Goal: Transaction & Acquisition: Download file/media

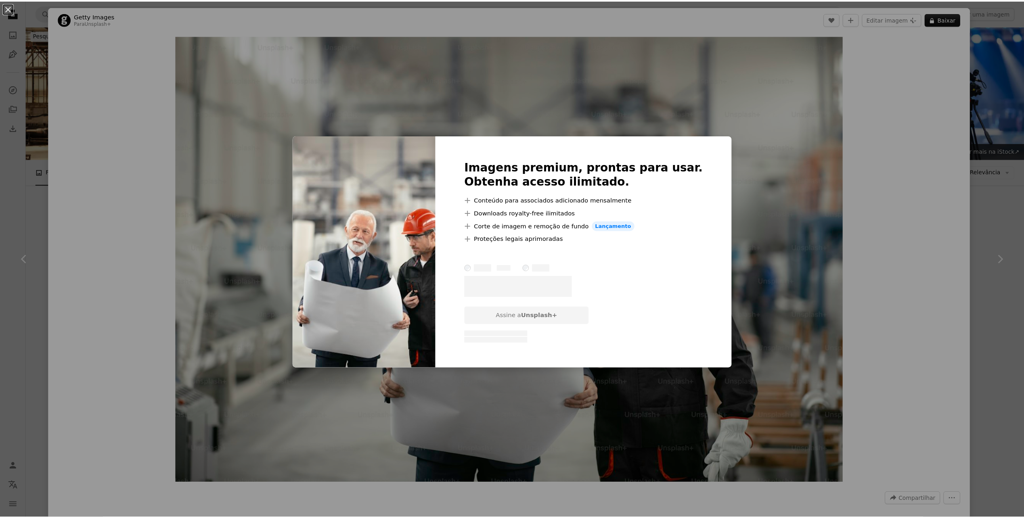
scroll to position [7767, 0]
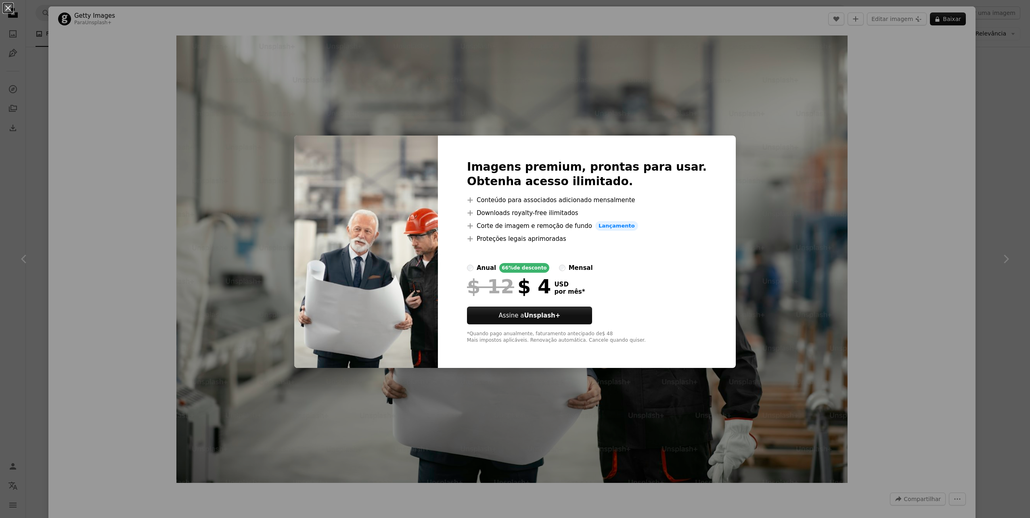
click at [873, 199] on div "An X shape Imagens premium, prontas para usar. Obtenha acesso ilimitado. A plus…" at bounding box center [515, 259] width 1030 height 518
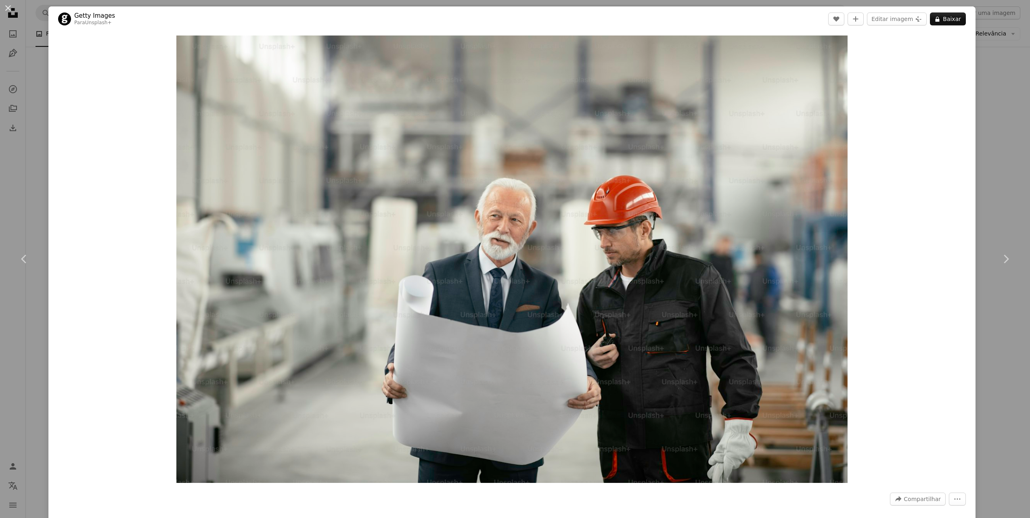
click at [980, 177] on div "An X shape Chevron left Chevron right Getty Images Para Unsplash+ A heart A plu…" at bounding box center [515, 259] width 1030 height 518
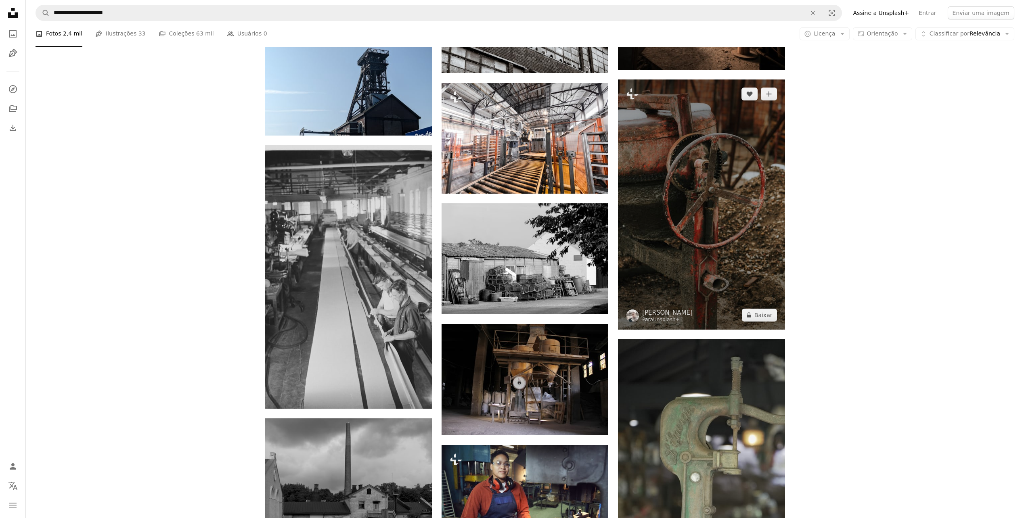
scroll to position [8413, 0]
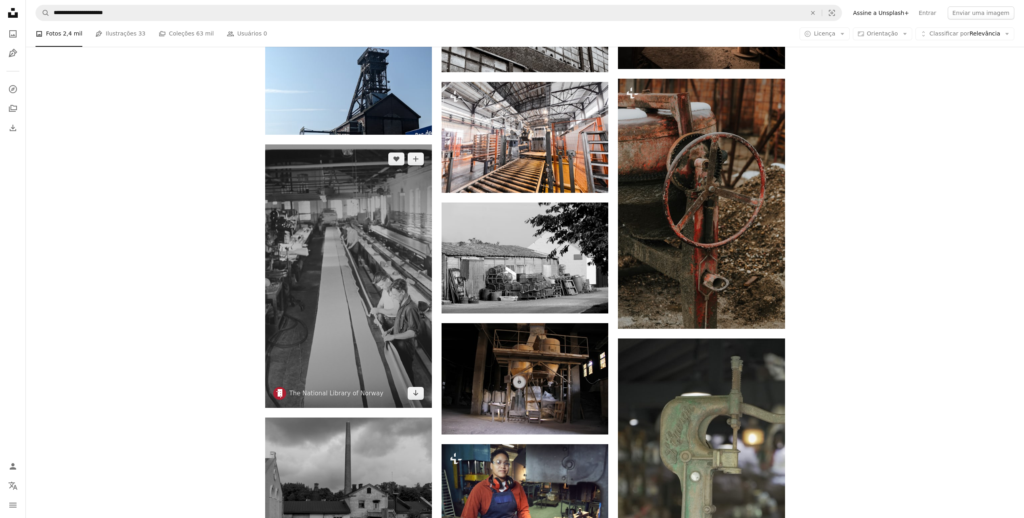
click at [362, 275] on img at bounding box center [348, 277] width 167 height 264
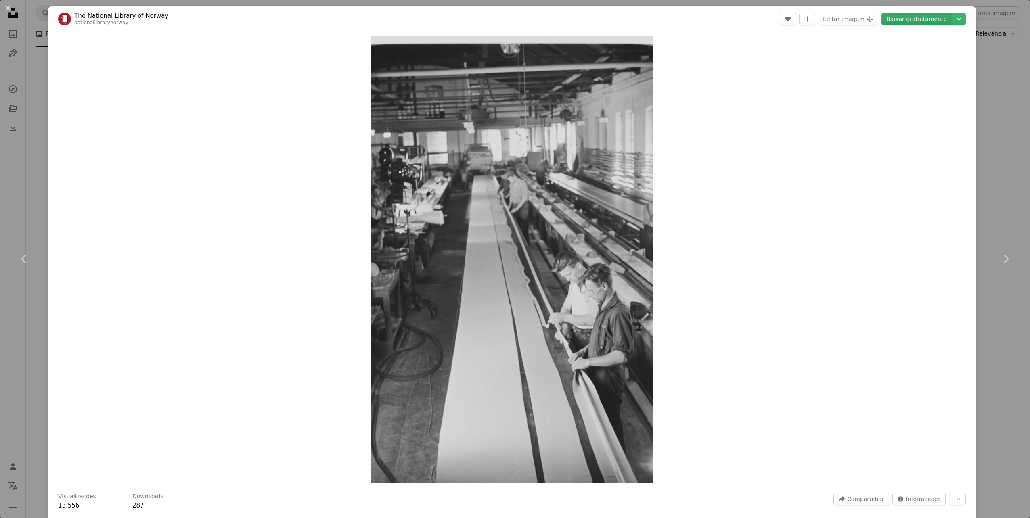
click at [908, 19] on link "Baixar gratuitamente" at bounding box center [917, 19] width 70 height 13
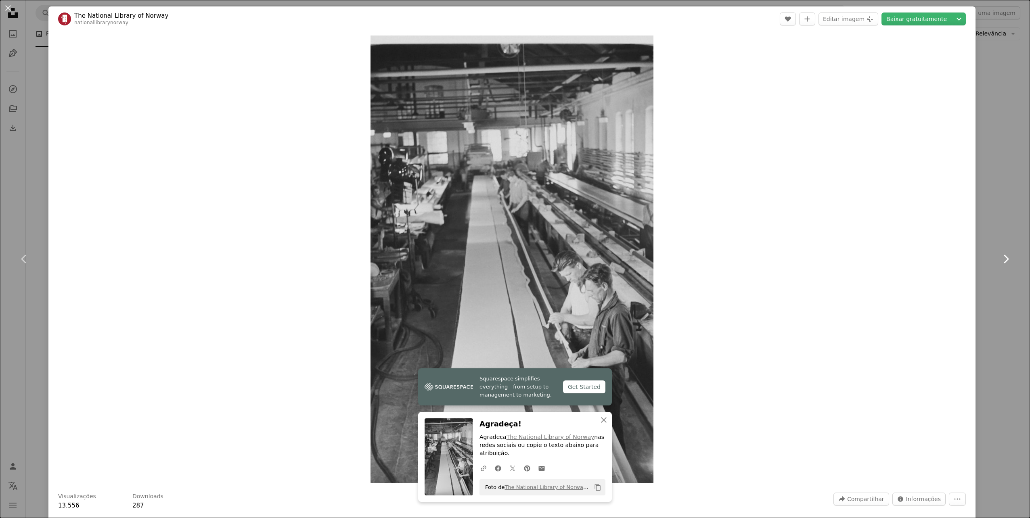
click at [990, 292] on link "Chevron right" at bounding box center [1006, 259] width 48 height 78
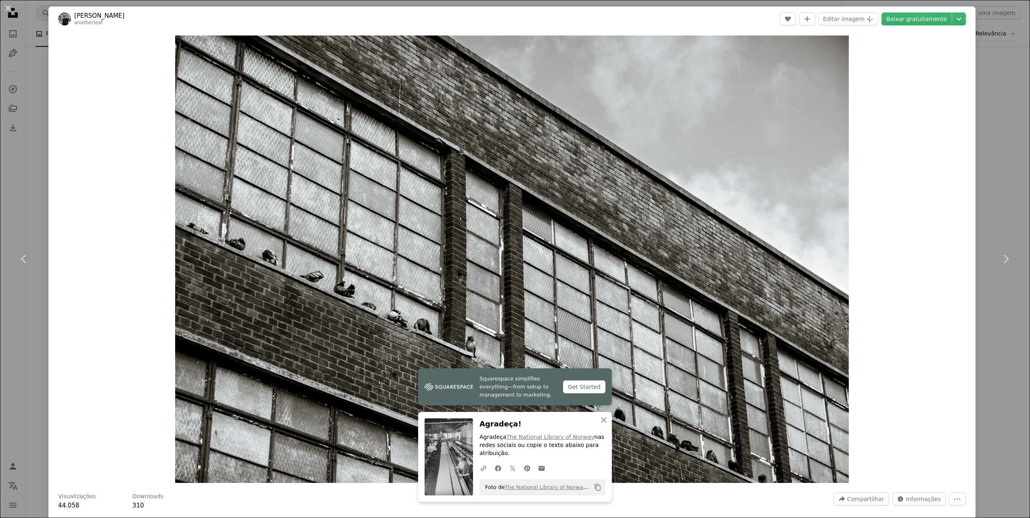
click at [971, 136] on div "An X shape Chevron left Chevron right Squarespace simplifies everything—from se…" at bounding box center [515, 259] width 1030 height 518
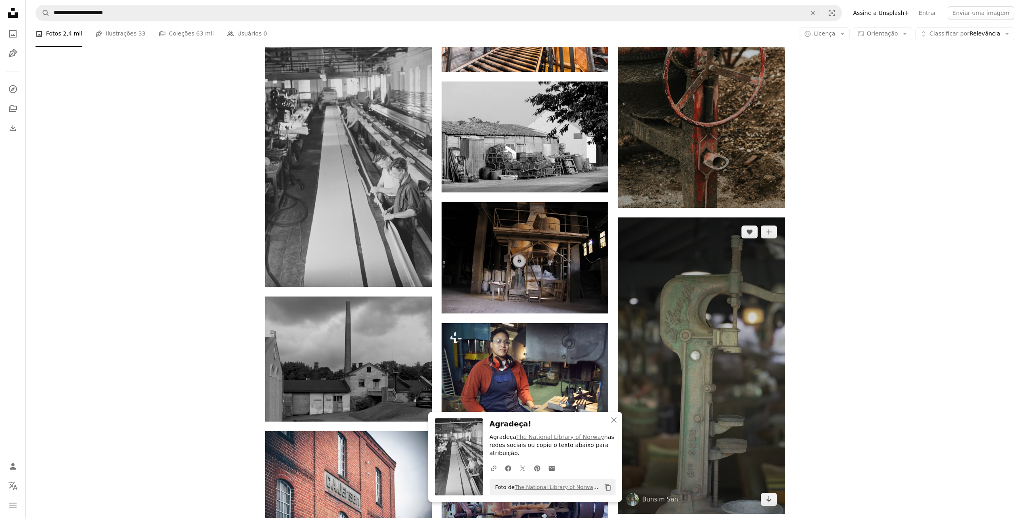
scroll to position [8575, 0]
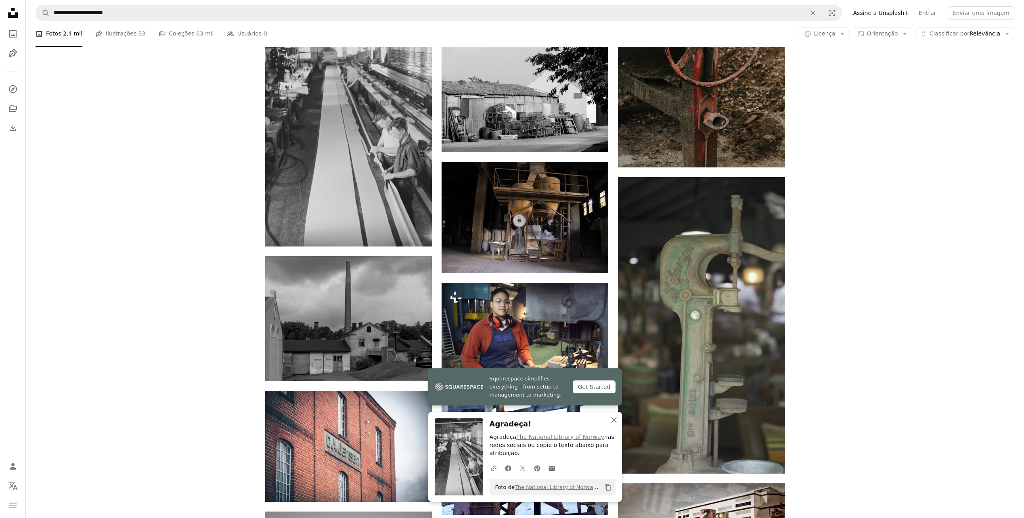
click at [615, 418] on icon "button" at bounding box center [614, 420] width 6 height 6
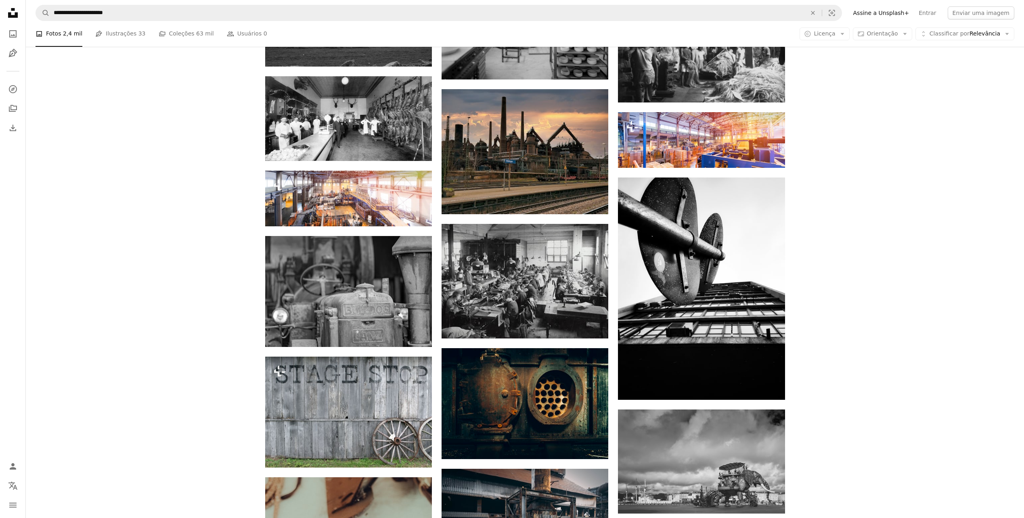
scroll to position [9423, 0]
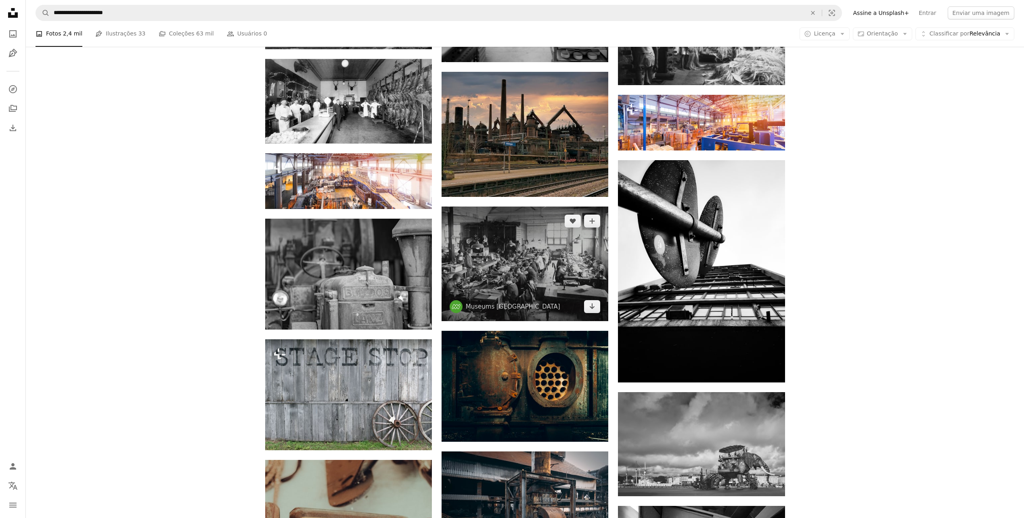
click at [559, 278] on img at bounding box center [525, 264] width 167 height 115
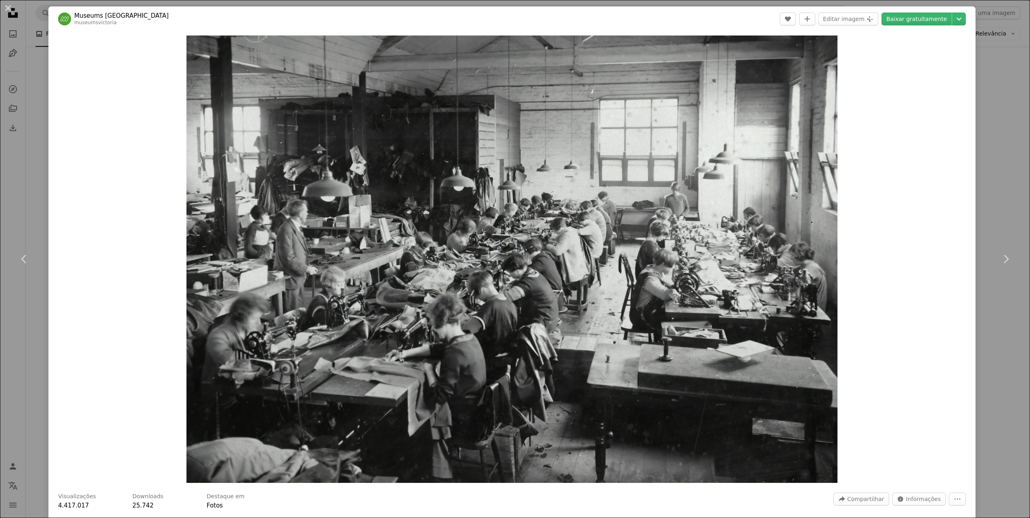
click at [992, 170] on div "An X shape Chevron left Chevron right Museums Victoria museumsvictoria A heart …" at bounding box center [515, 259] width 1030 height 518
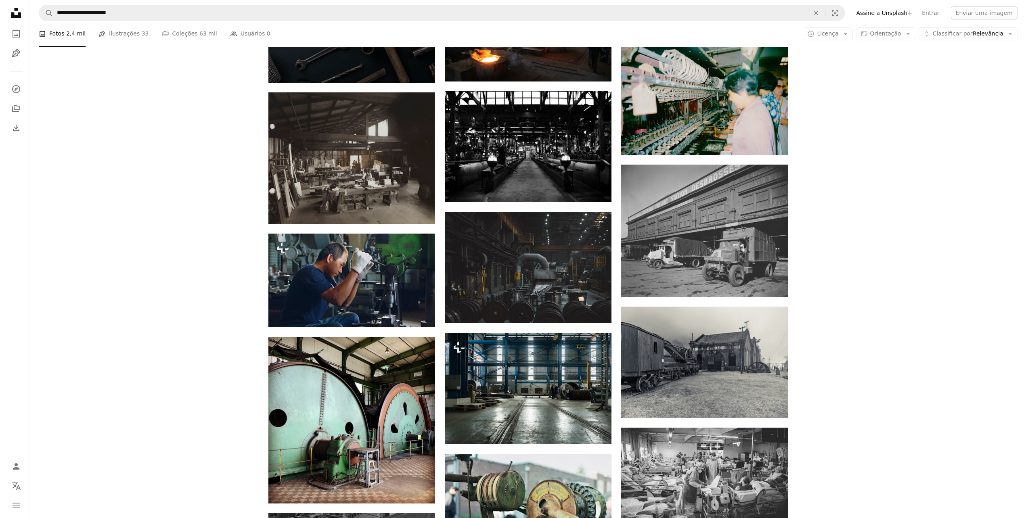
scroll to position [6556, 0]
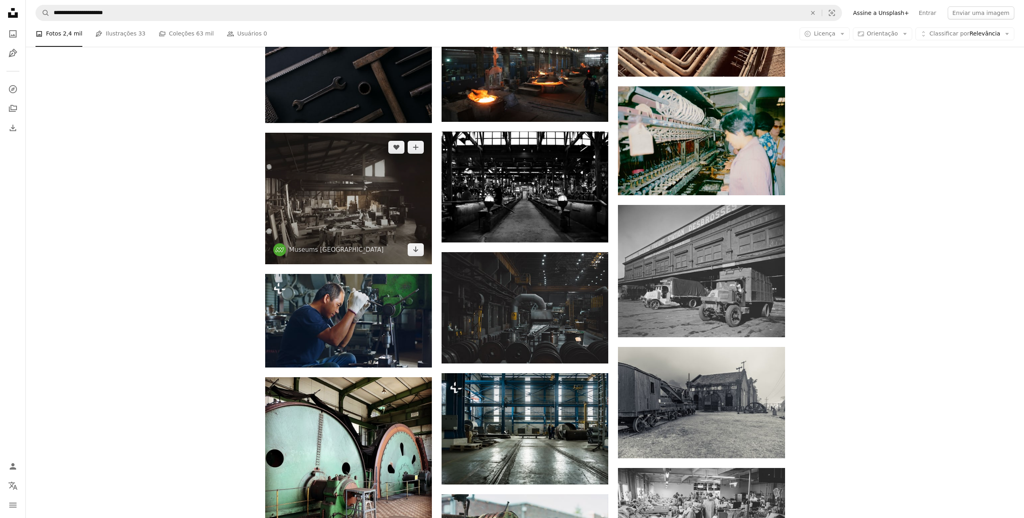
click at [392, 216] on img at bounding box center [348, 199] width 167 height 132
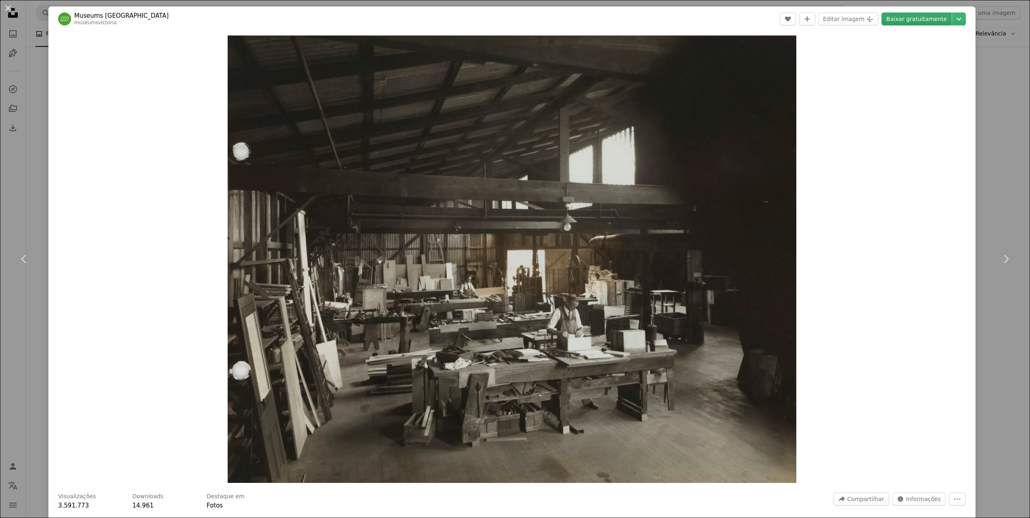
click at [921, 21] on link "Baixar gratuitamente" at bounding box center [917, 19] width 70 height 13
